Goal: Task Accomplishment & Management: Manage account settings

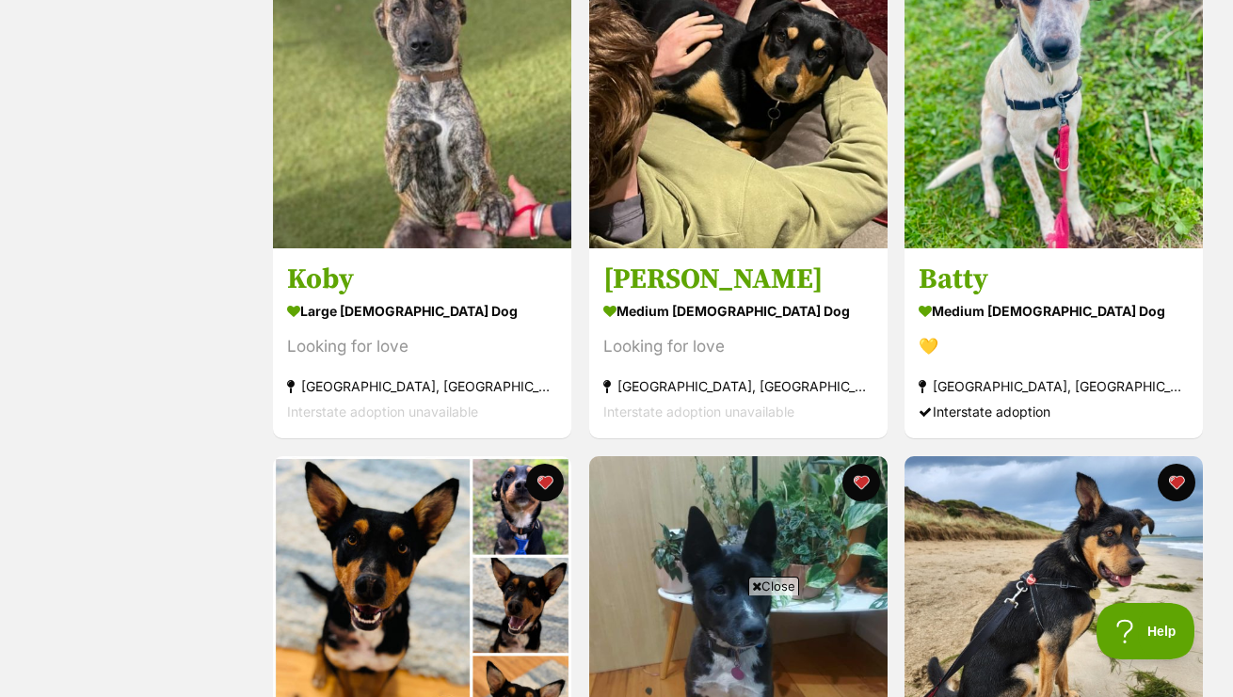
scroll to position [1453, 0]
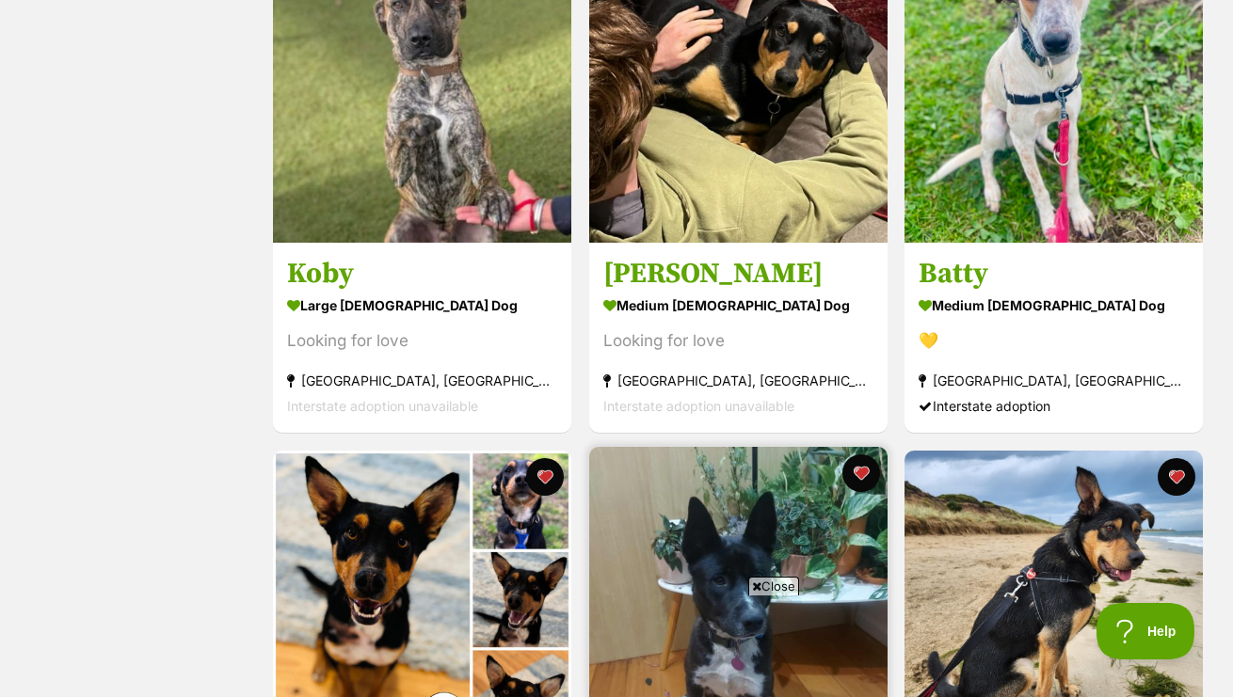
click at [766, 582] on span "Close" at bounding box center [773, 586] width 51 height 19
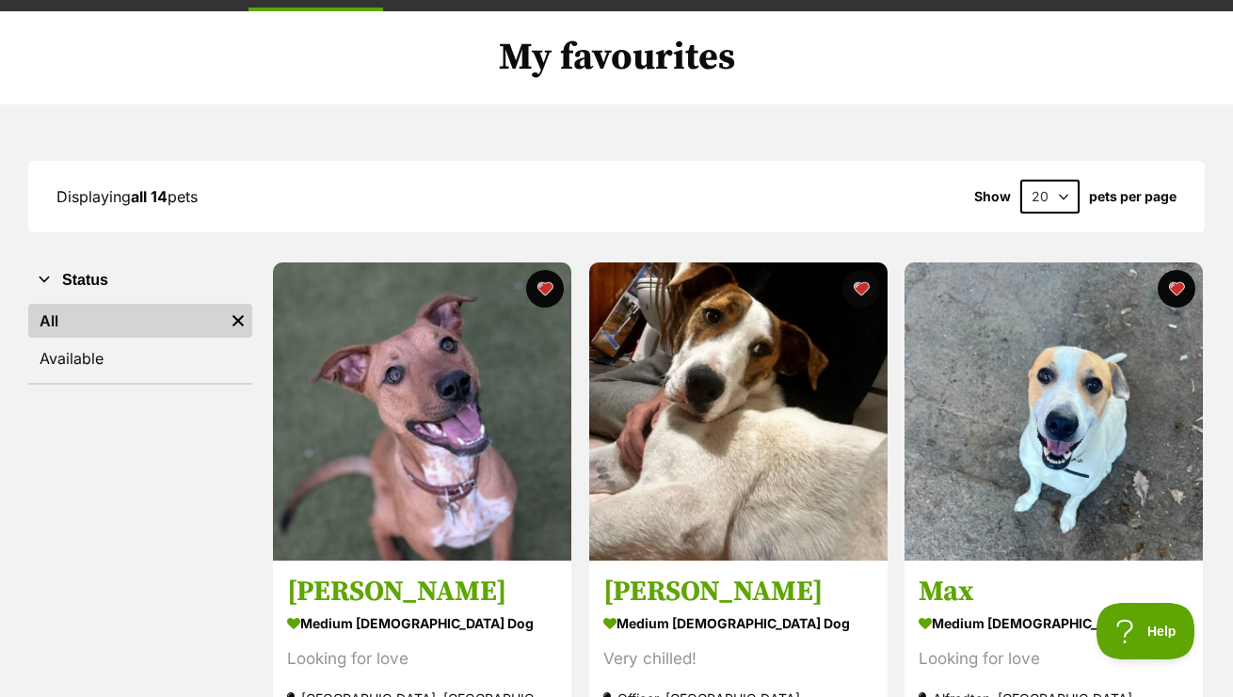
scroll to position [0, 0]
